Goal: Task Accomplishment & Management: Complete application form

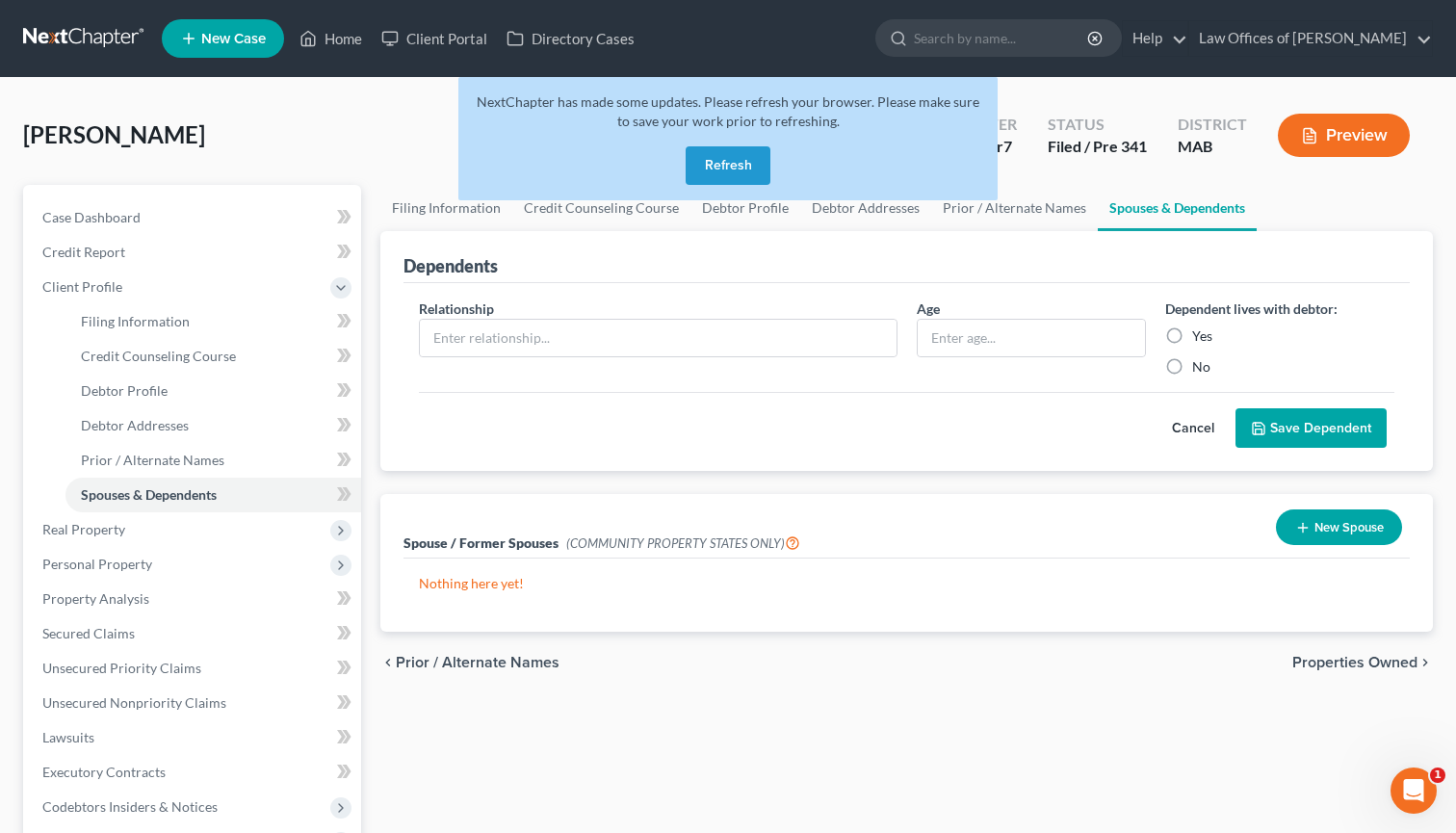
click at [749, 163] on button "Refresh" at bounding box center [727, 166] width 84 height 39
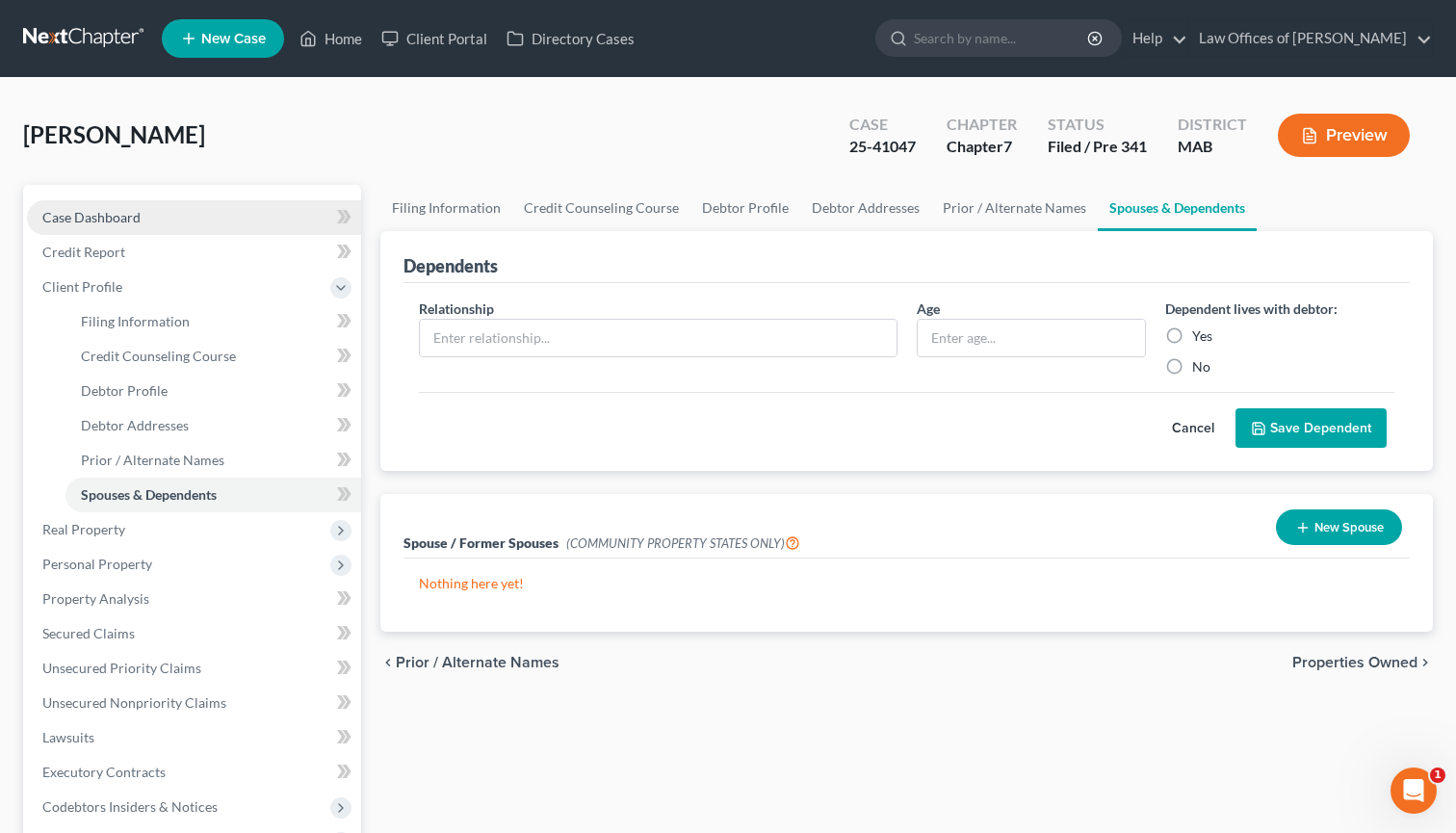
click at [114, 225] on link "Case Dashboard" at bounding box center [194, 218] width 334 height 35
select select "1"
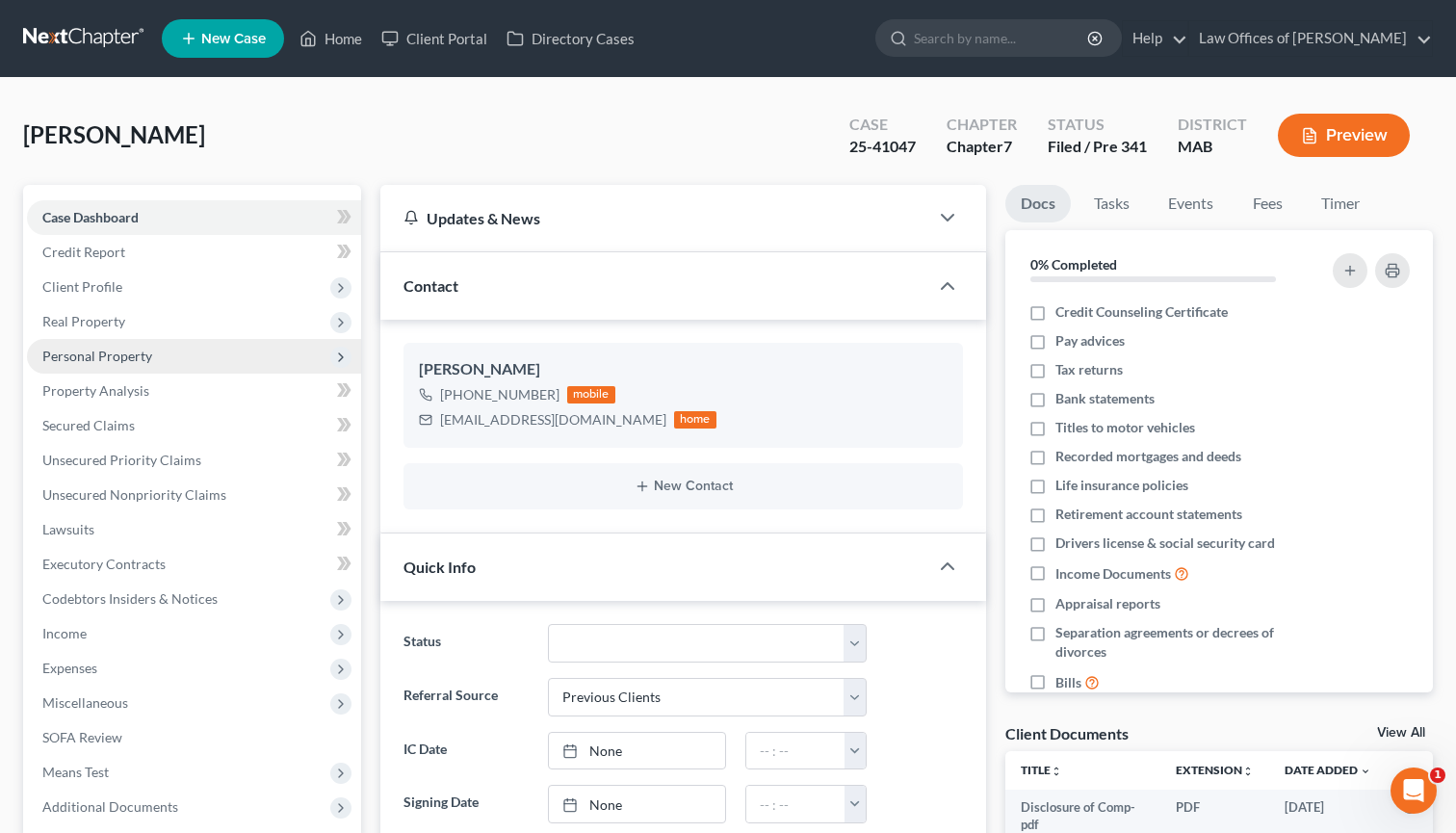
click at [177, 356] on span "Personal Property" at bounding box center [194, 357] width 334 height 35
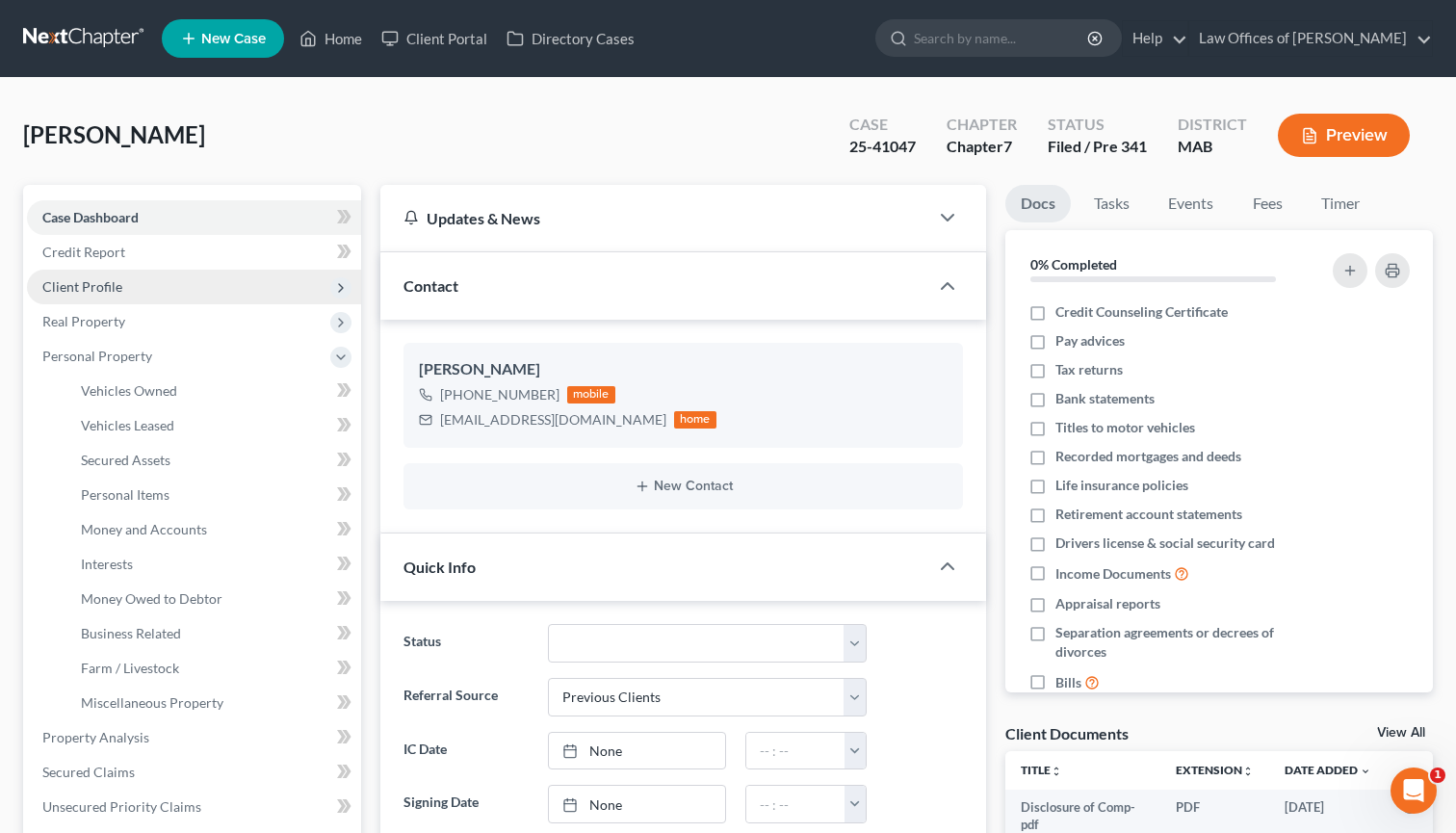
click at [194, 289] on span "Client Profile" at bounding box center [194, 287] width 334 height 35
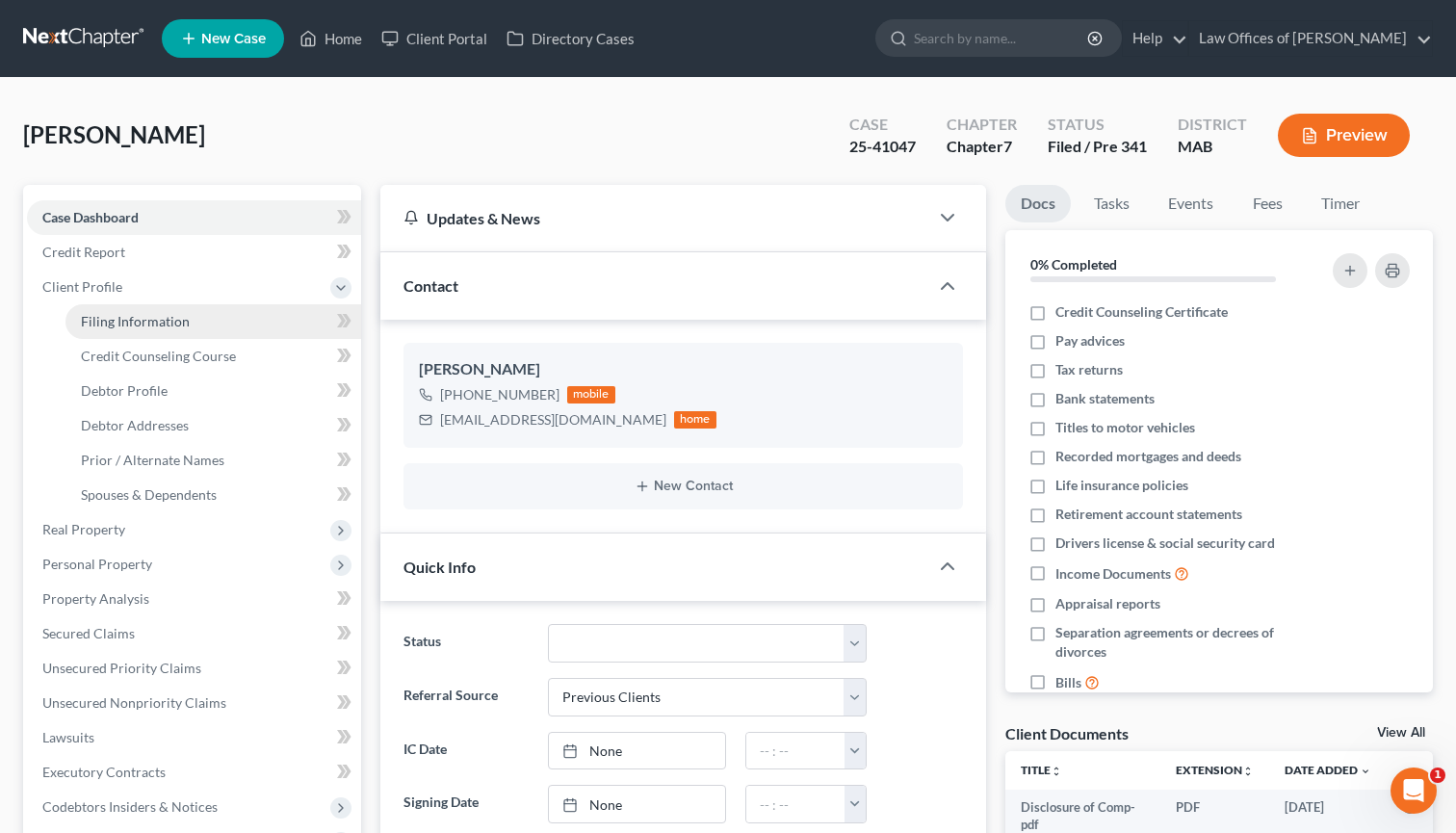
click at [200, 332] on link "Filing Information" at bounding box center [213, 322] width 296 height 35
select select "1"
select select "0"
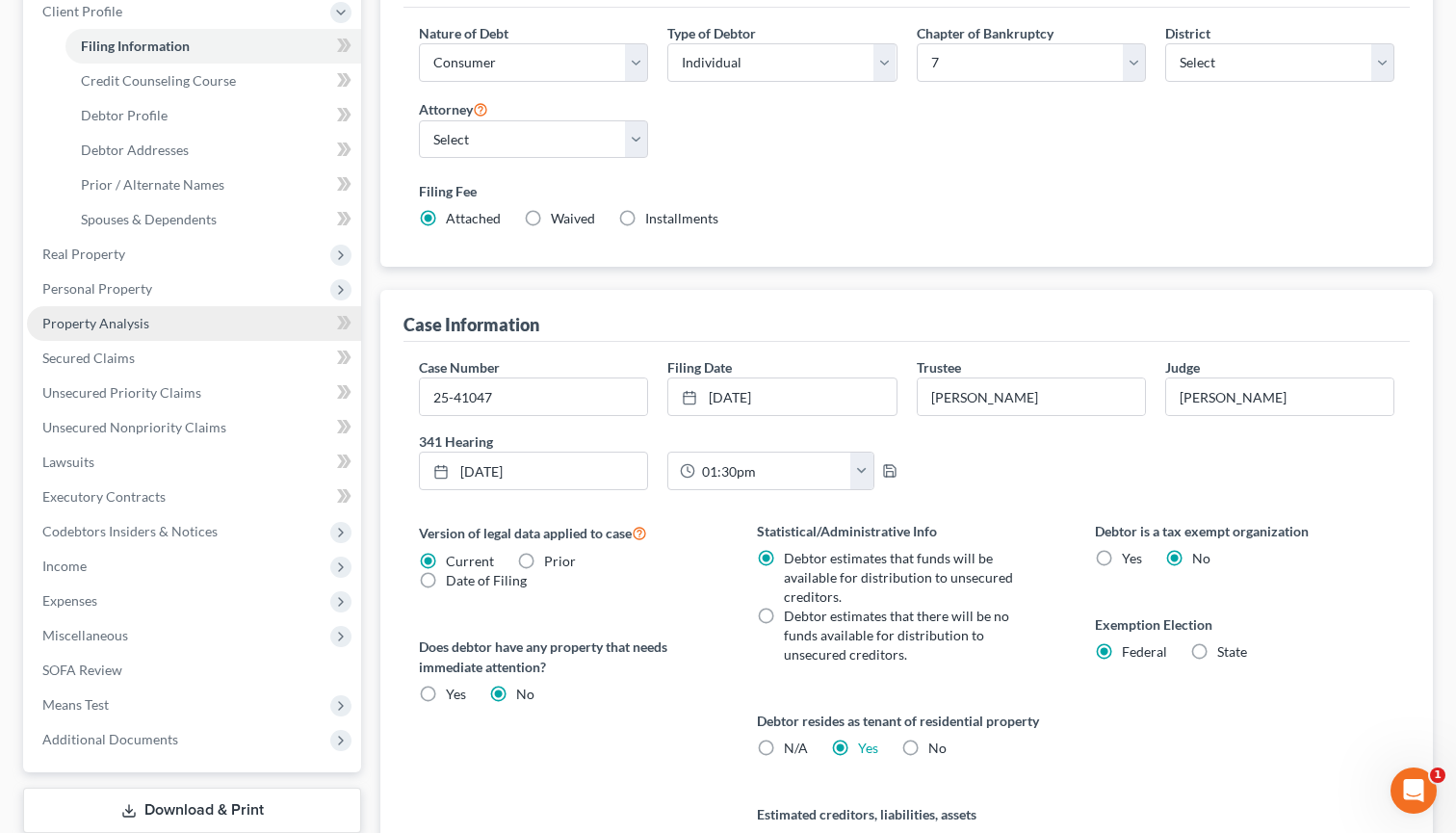
scroll to position [255, 0]
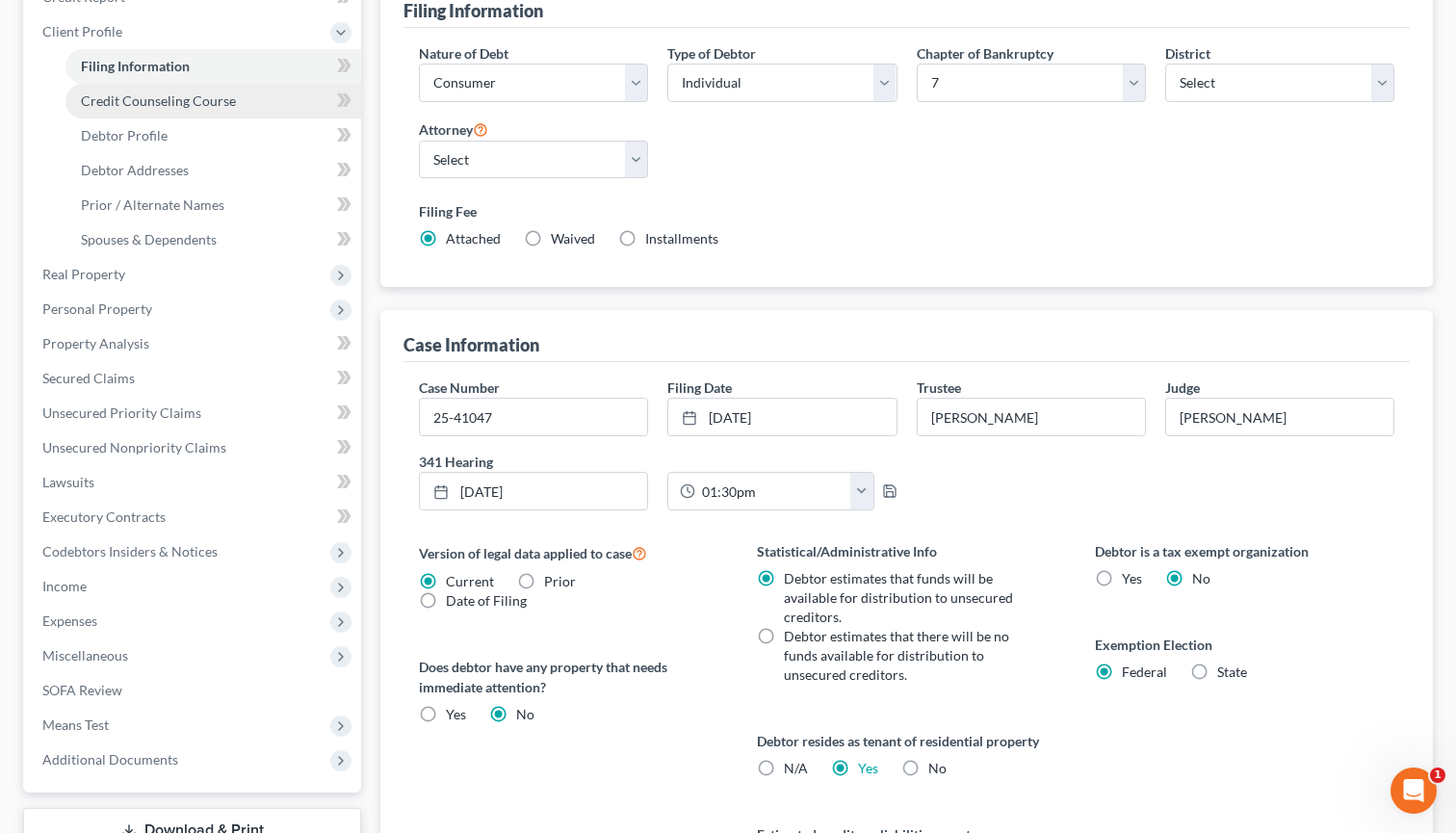
click at [200, 110] on link "Credit Counseling Course" at bounding box center [213, 101] width 296 height 35
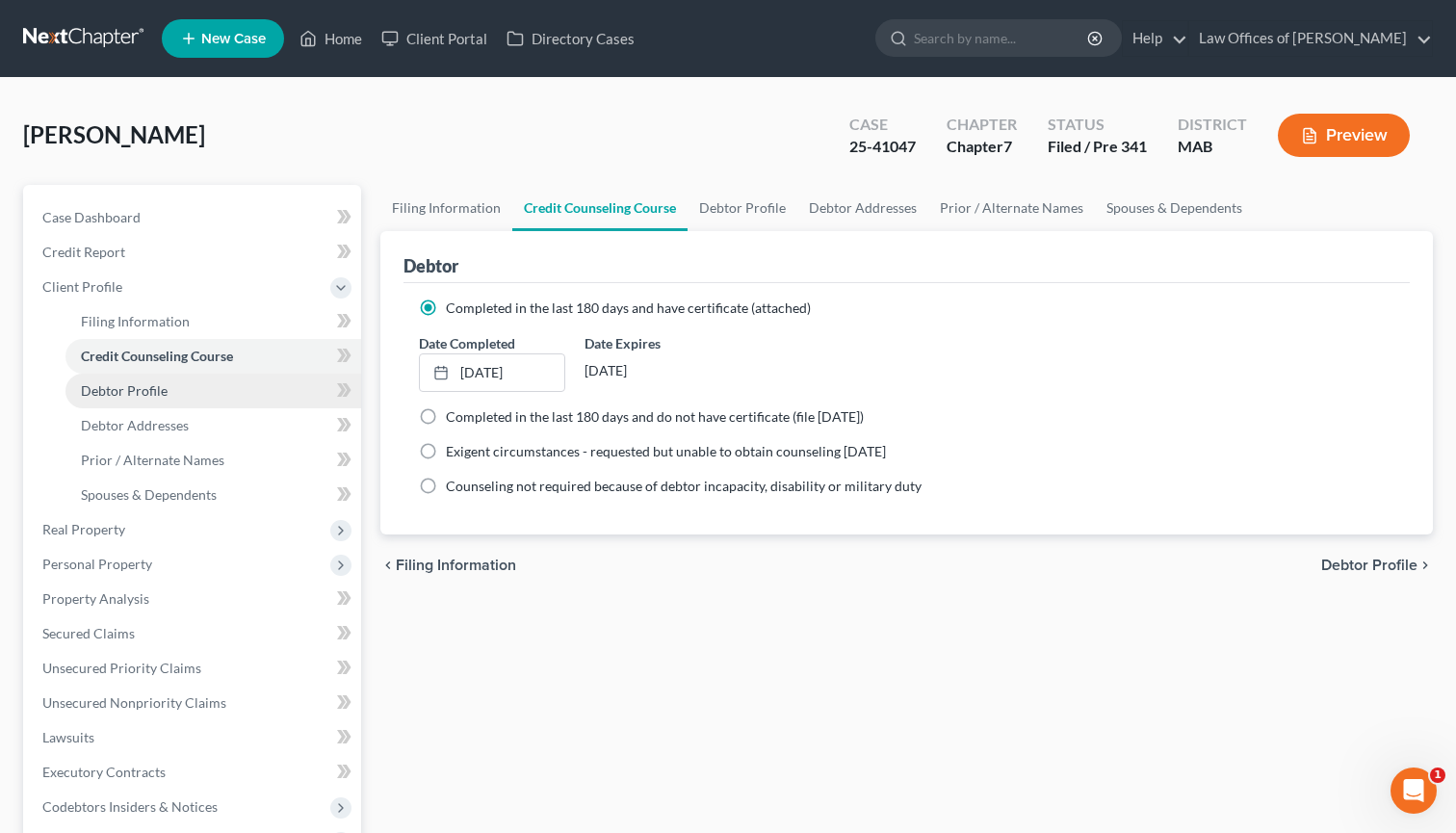
click at [166, 386] on link "Debtor Profile" at bounding box center [213, 391] width 296 height 35
select select "3"
select select "0"
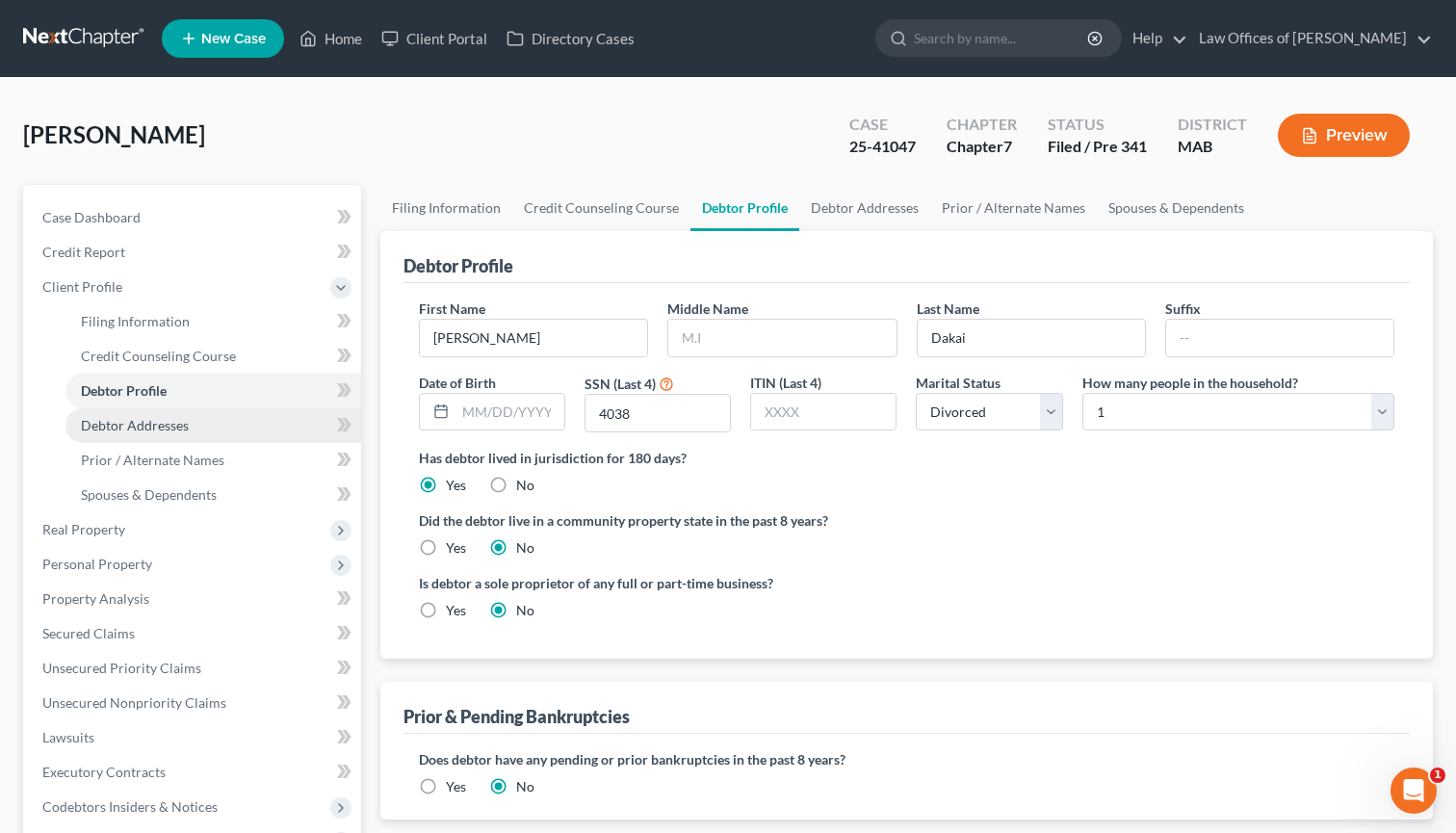
click at [162, 433] on link "Debtor Addresses" at bounding box center [213, 426] width 296 height 35
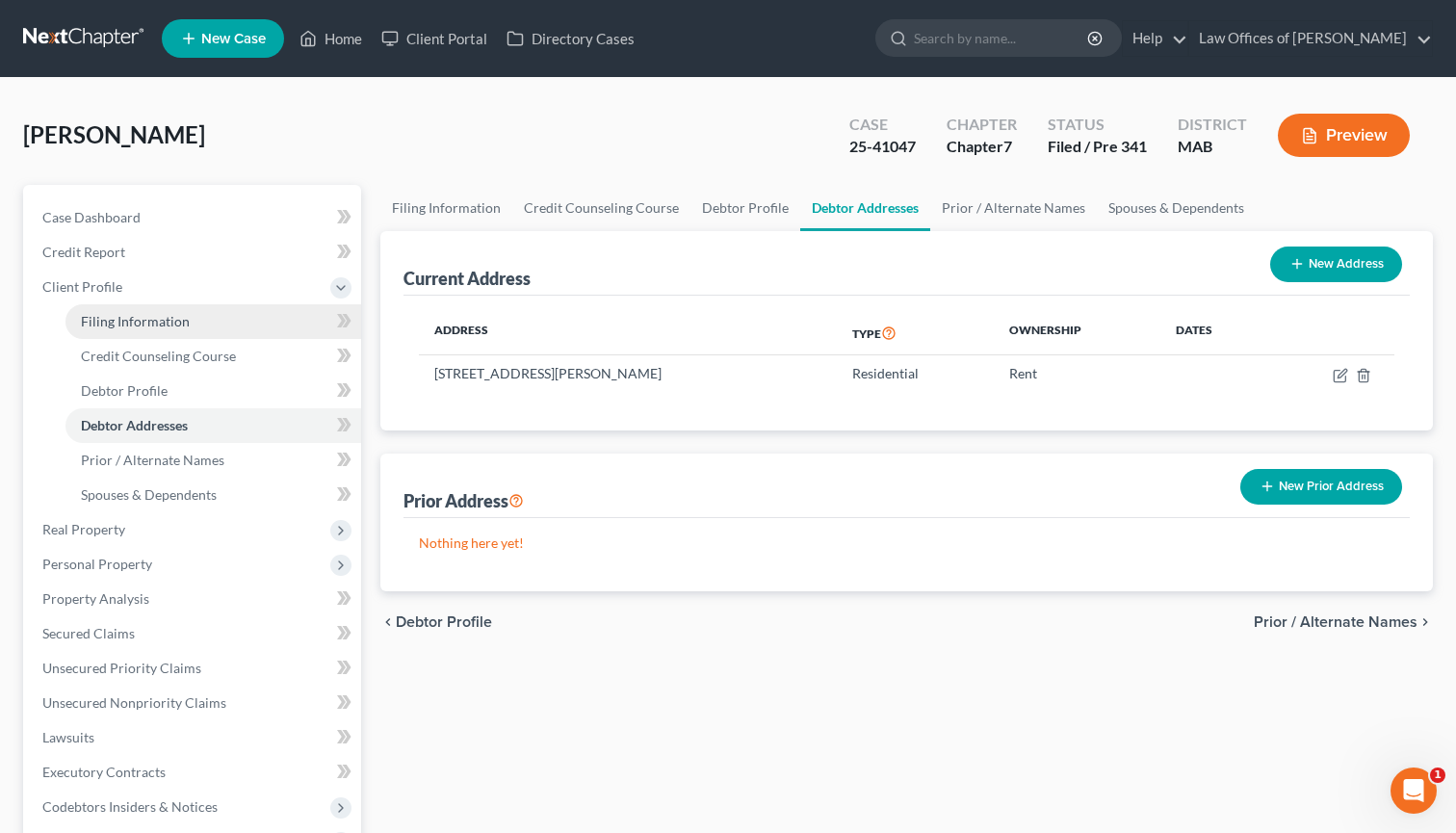
click at [200, 330] on link "Filing Information" at bounding box center [213, 322] width 296 height 35
select select "1"
select select "0"
select select "39"
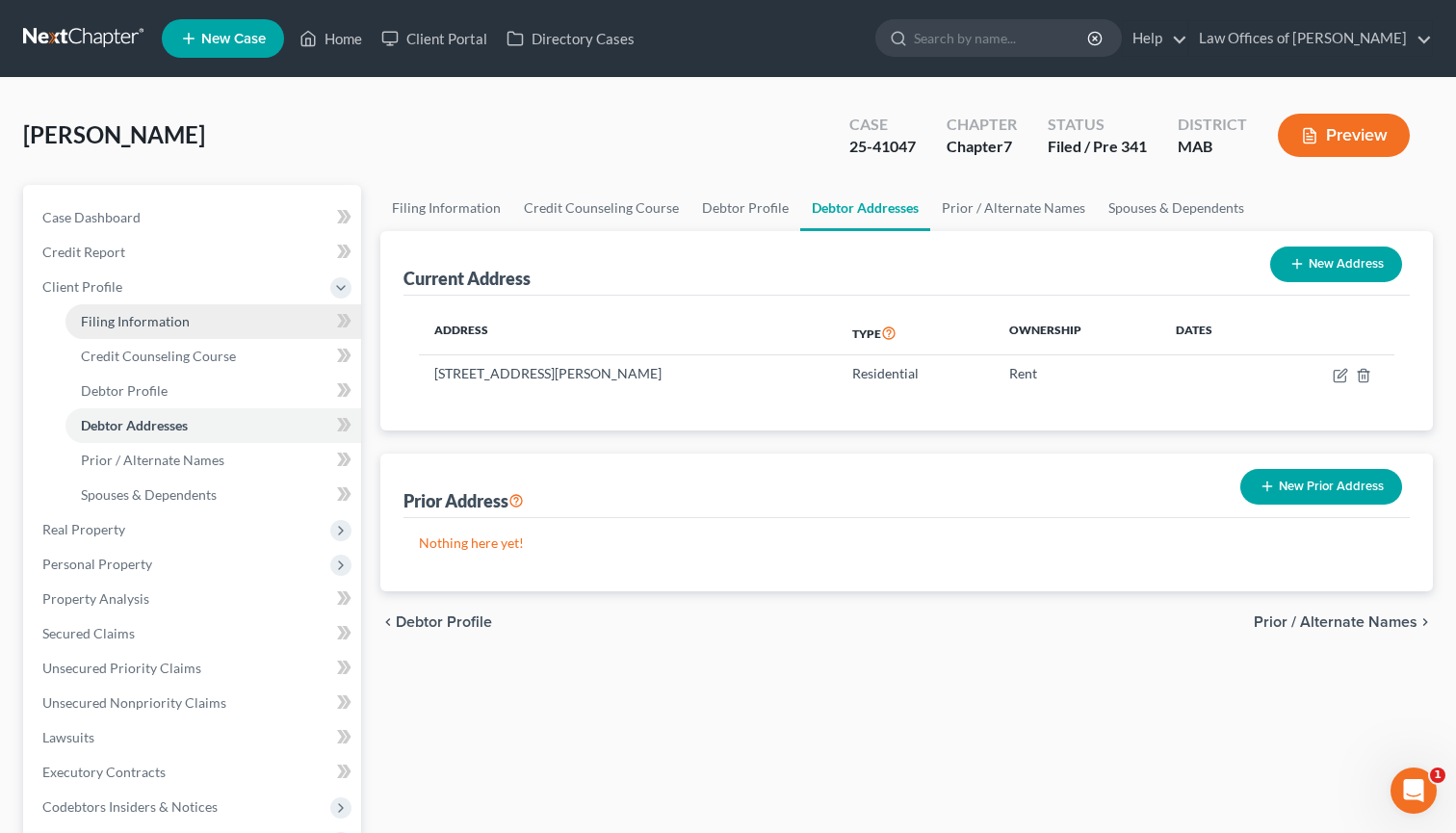
select select "0"
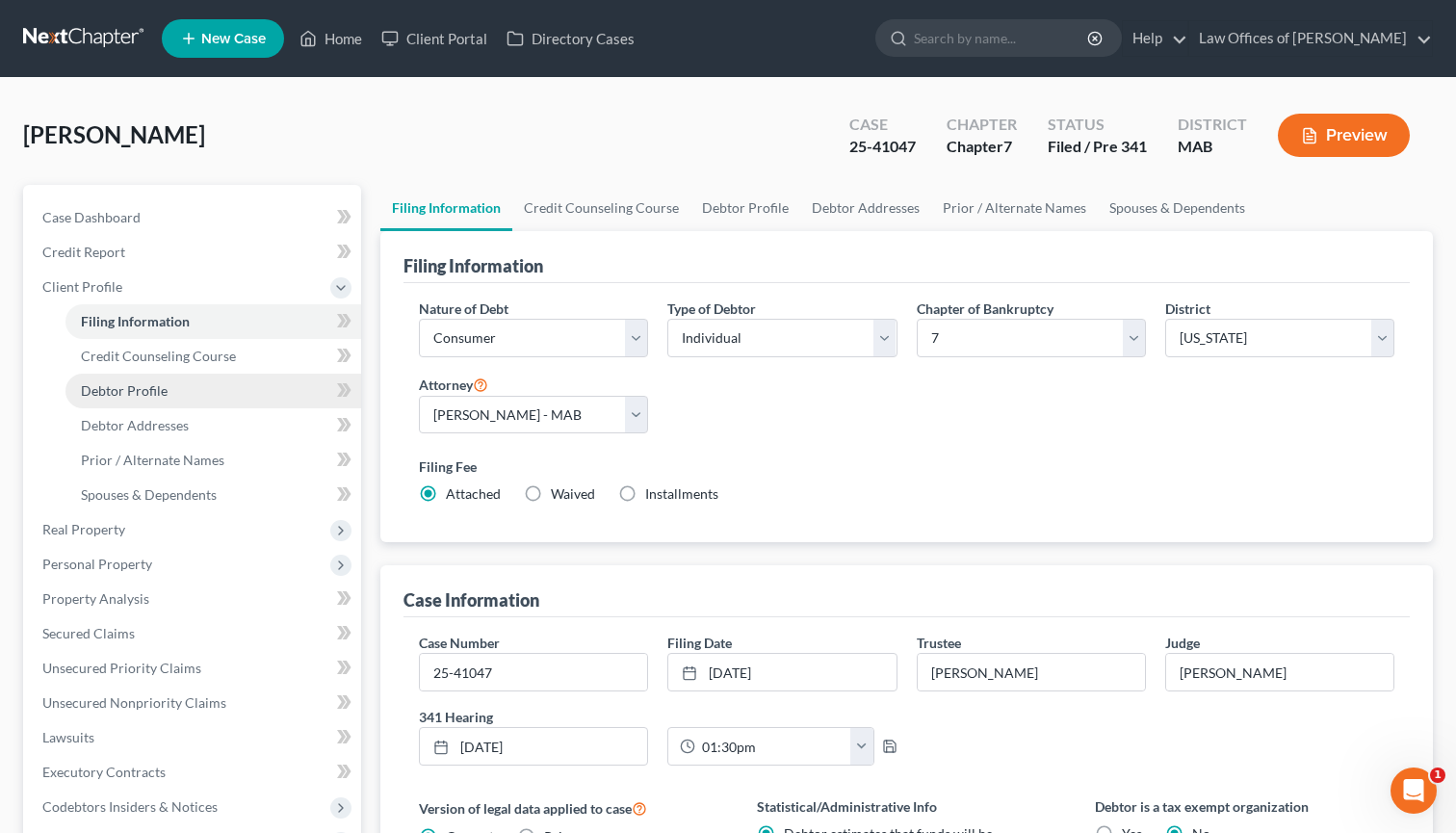
click at [204, 393] on link "Debtor Profile" at bounding box center [213, 391] width 296 height 35
select select "3"
select select "0"
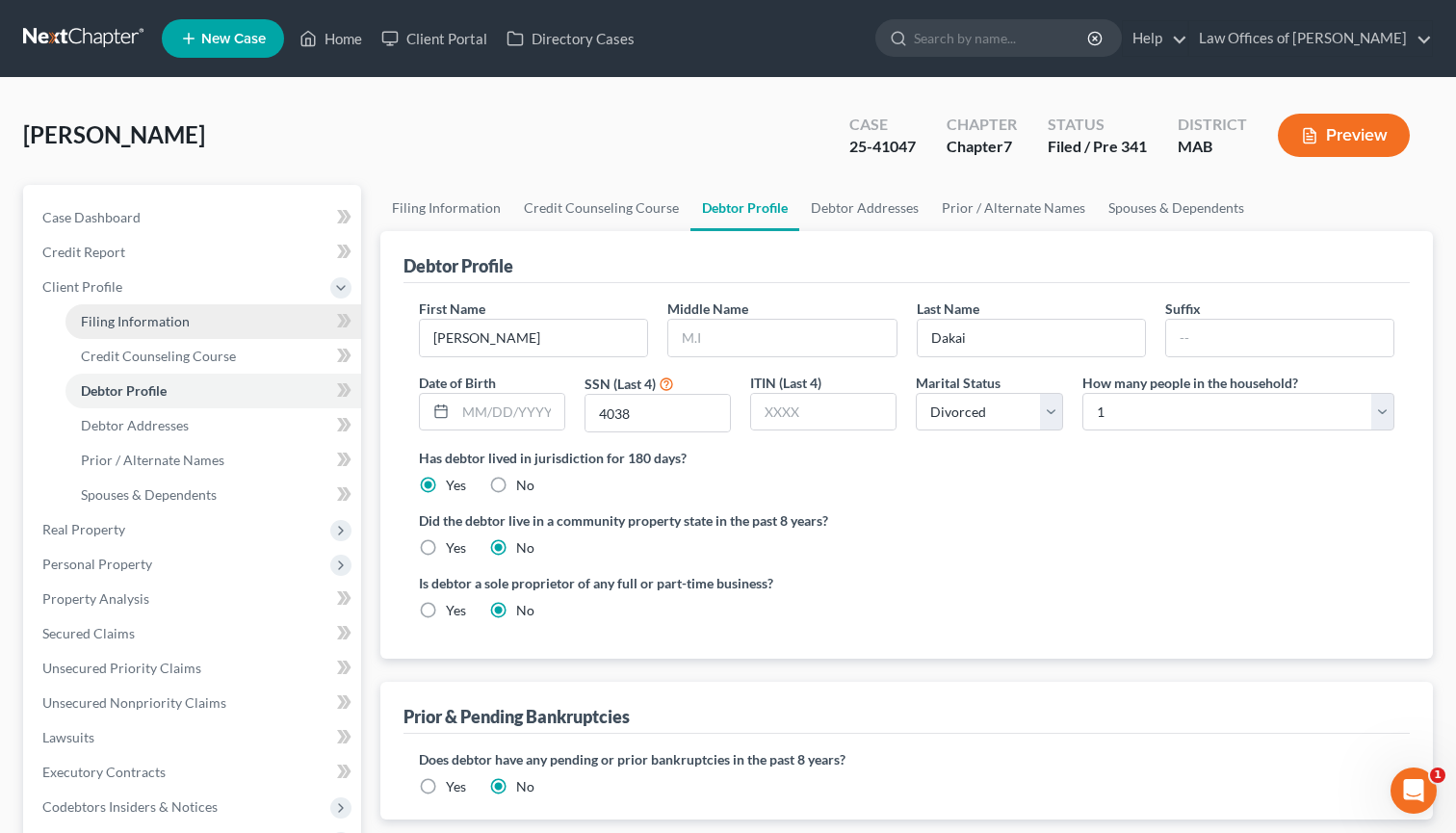
click at [211, 330] on link "Filing Information" at bounding box center [213, 322] width 296 height 35
select select "1"
select select "0"
select select "39"
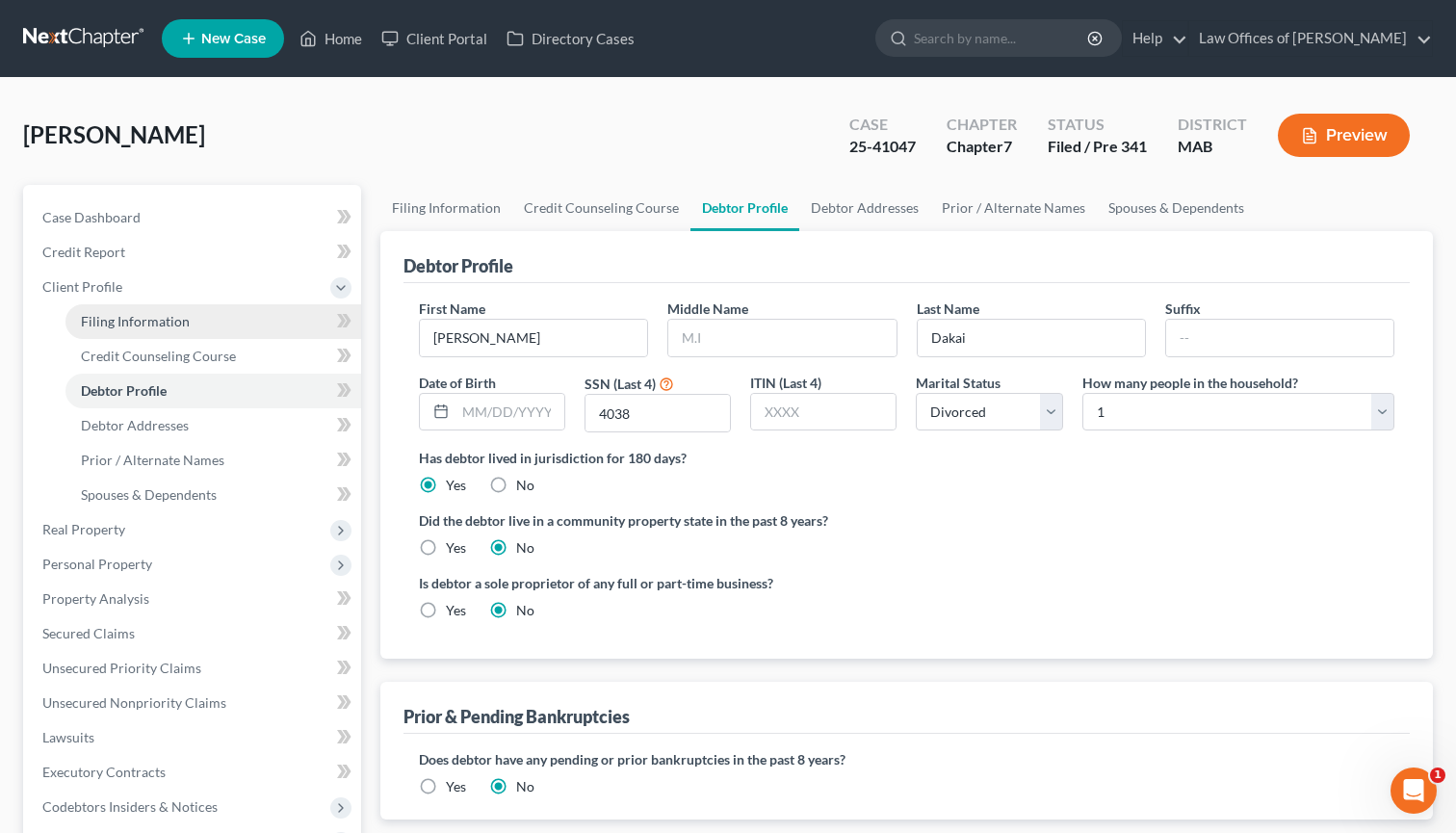
select select "0"
